Goal: Transaction & Acquisition: Purchase product/service

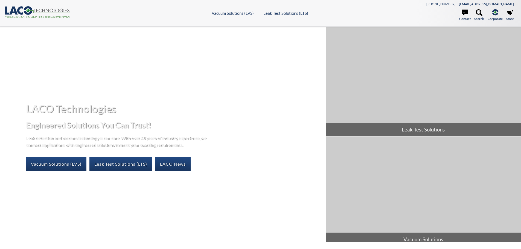
select select "Language Translate Widget"
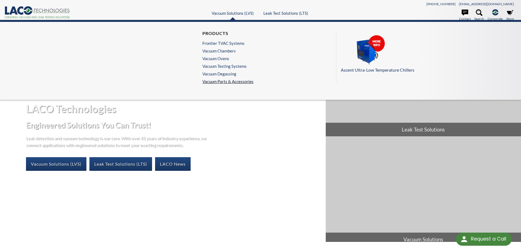
click at [230, 81] on link "Vacuum Parts & Accessories" at bounding box center [227, 81] width 51 height 5
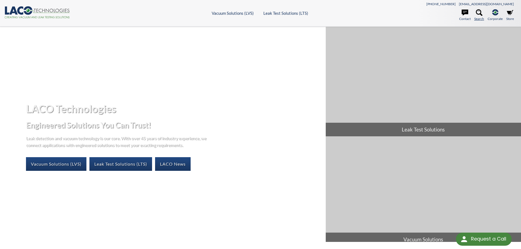
click at [477, 16] on link "Search" at bounding box center [479, 15] width 10 height 12
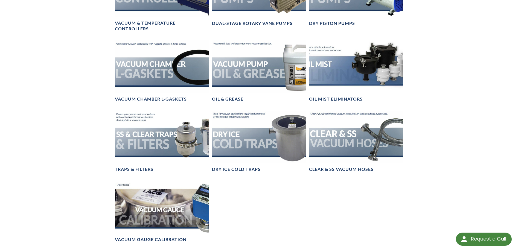
scroll to position [410, 0]
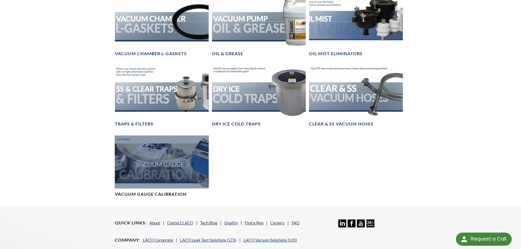
click at [179, 166] on div at bounding box center [162, 162] width 94 height 53
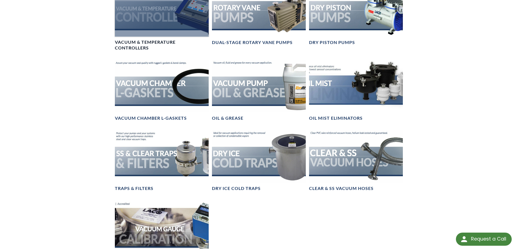
scroll to position [410, 0]
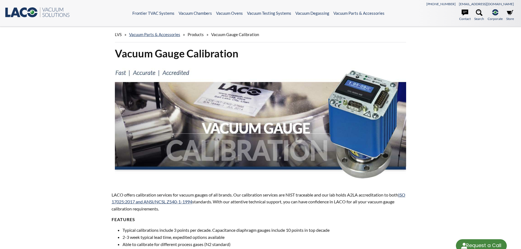
select select "Language Translate Widget"
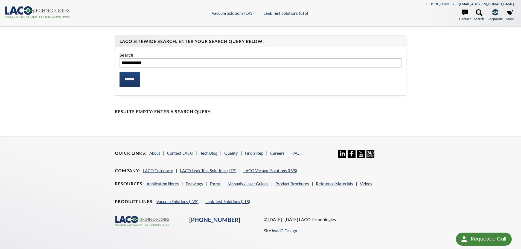
type input "**********"
click at [120, 72] on input "******" at bounding box center [130, 79] width 20 height 15
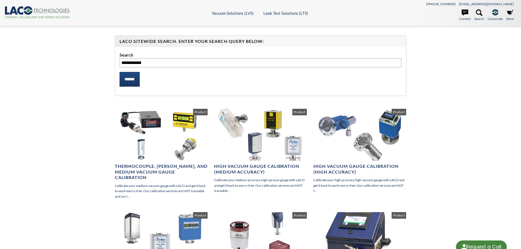
select select "Language Translate Widget"
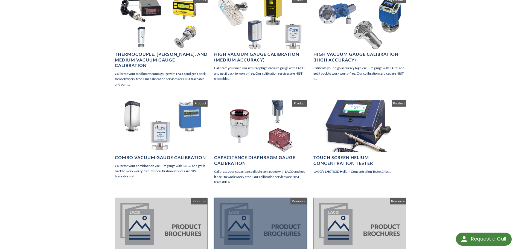
scroll to position [109, 0]
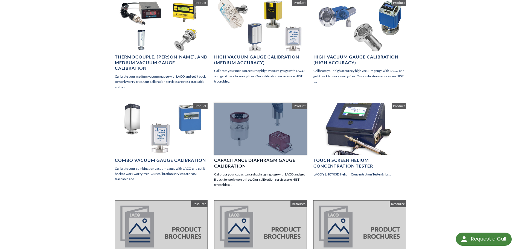
click at [249, 123] on div at bounding box center [260, 129] width 93 height 52
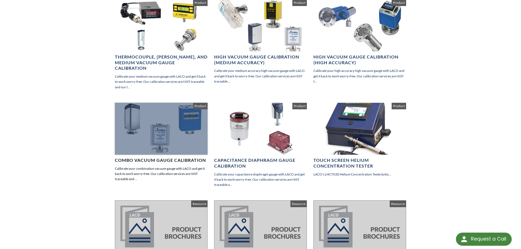
click at [190, 138] on div at bounding box center [161, 129] width 93 height 52
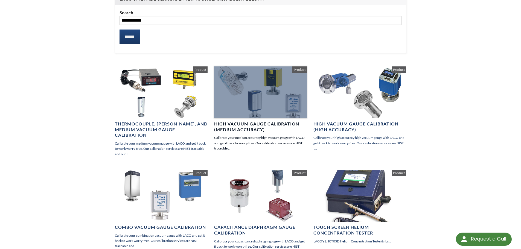
scroll to position [0, 0]
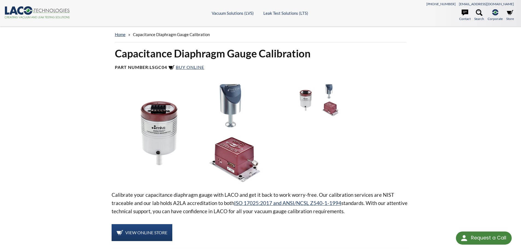
select select "Language Translate Widget"
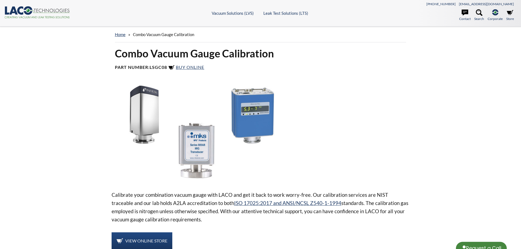
select select "Language Translate Widget"
